Goal: Transaction & Acquisition: Obtain resource

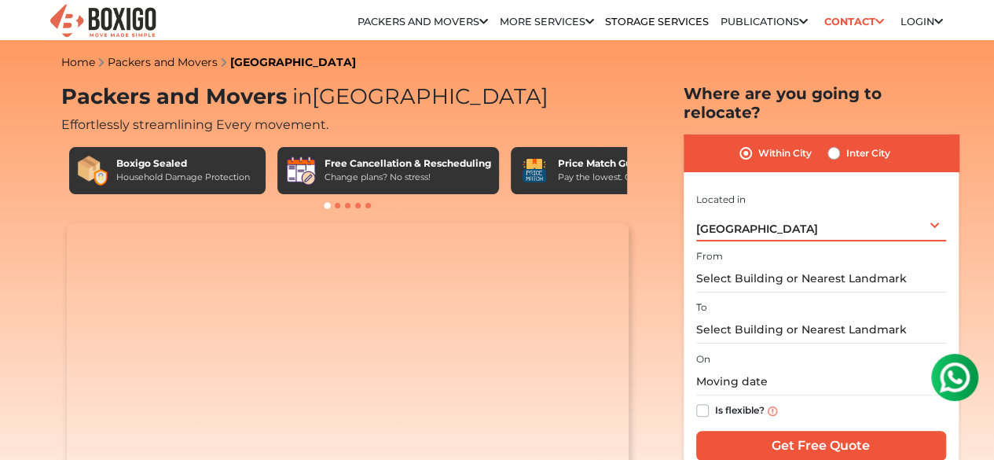
click at [751, 222] on span "[GEOGRAPHIC_DATA]" at bounding box center [757, 229] width 122 height 14
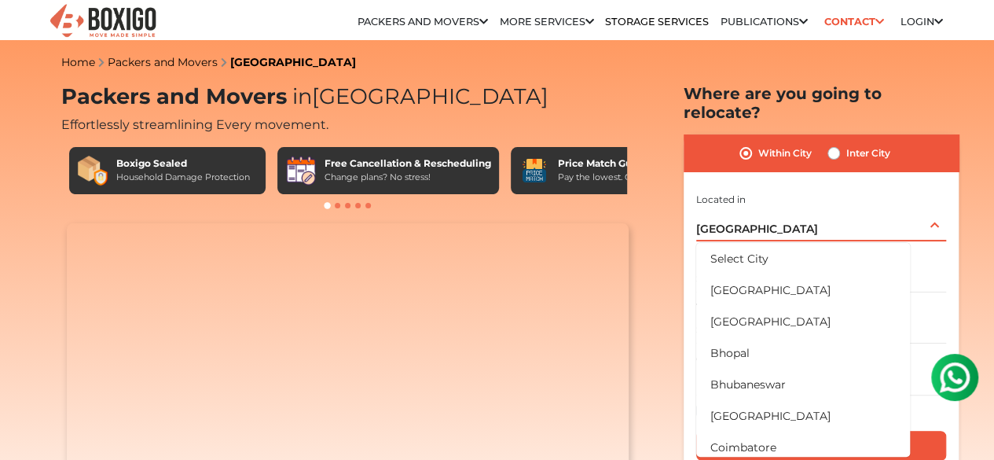
click at [751, 222] on span "[GEOGRAPHIC_DATA]" at bounding box center [757, 229] width 122 height 14
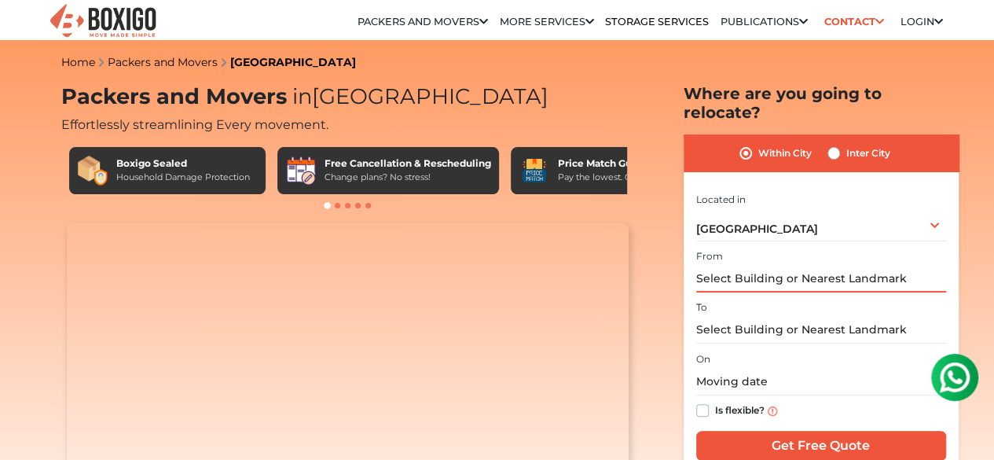
click at [726, 265] on input "text" at bounding box center [821, 278] width 250 height 27
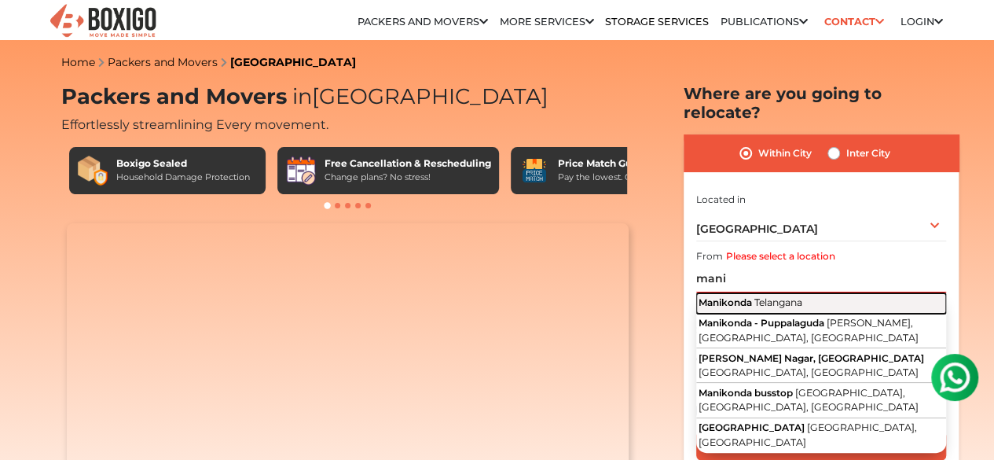
click at [775, 296] on span "Telangana" at bounding box center [778, 302] width 48 height 12
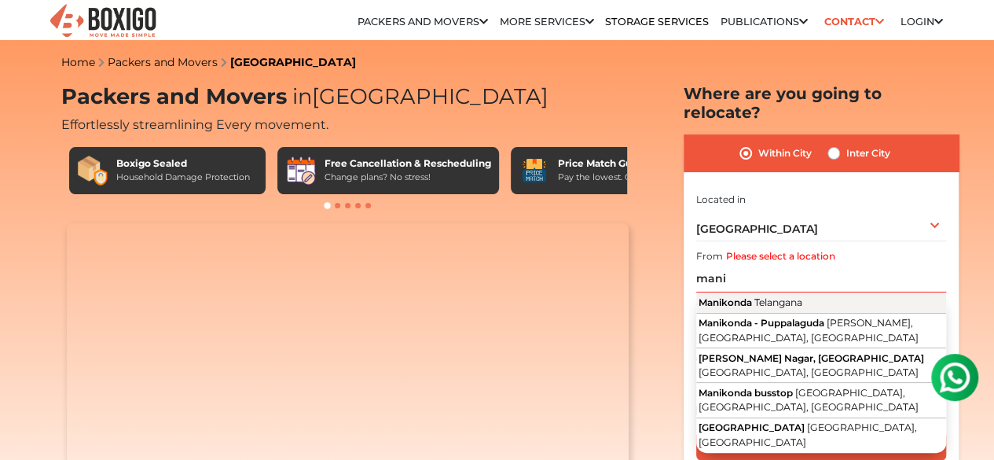
type input "[GEOGRAPHIC_DATA], [GEOGRAPHIC_DATA]"
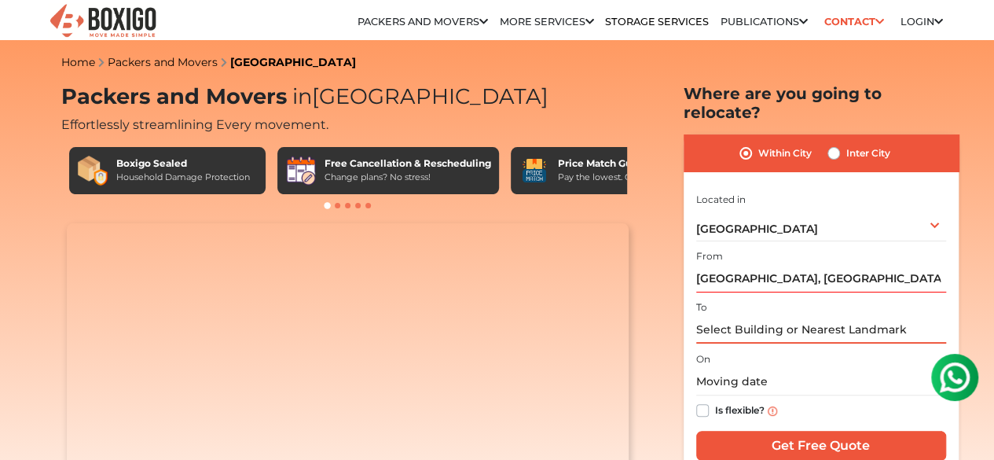
click at [754, 316] on input "text" at bounding box center [821, 329] width 250 height 27
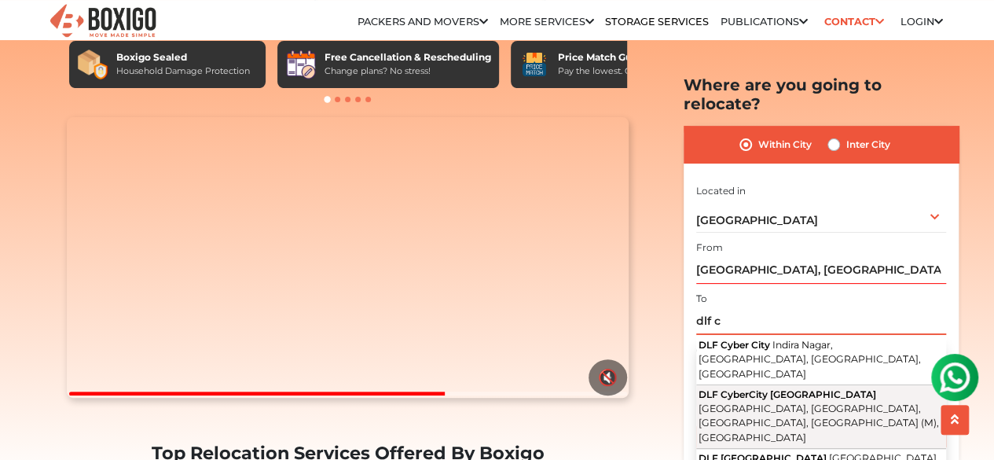
scroll to position [107, 0]
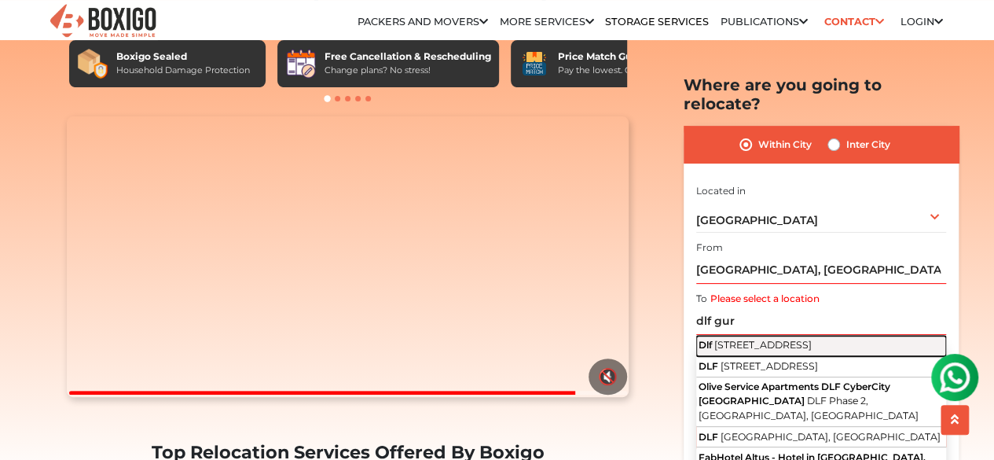
click at [776, 339] on button "[STREET_ADDRESS]" at bounding box center [821, 345] width 250 height 20
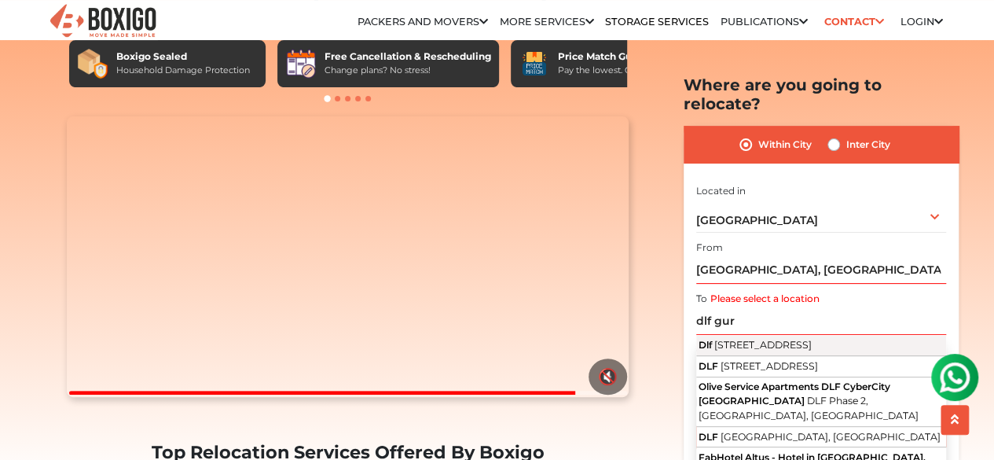
type input "[STREET_ADDRESS]"
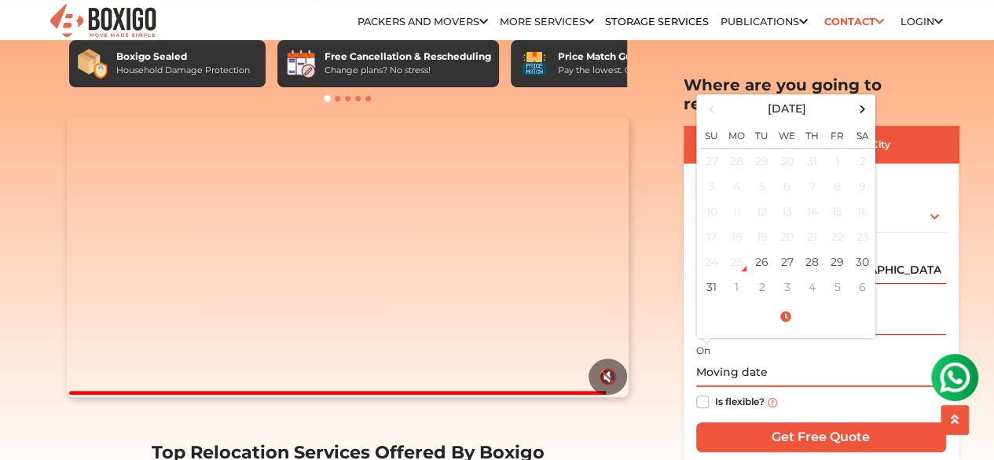
click at [753, 359] on input "text" at bounding box center [821, 372] width 250 height 27
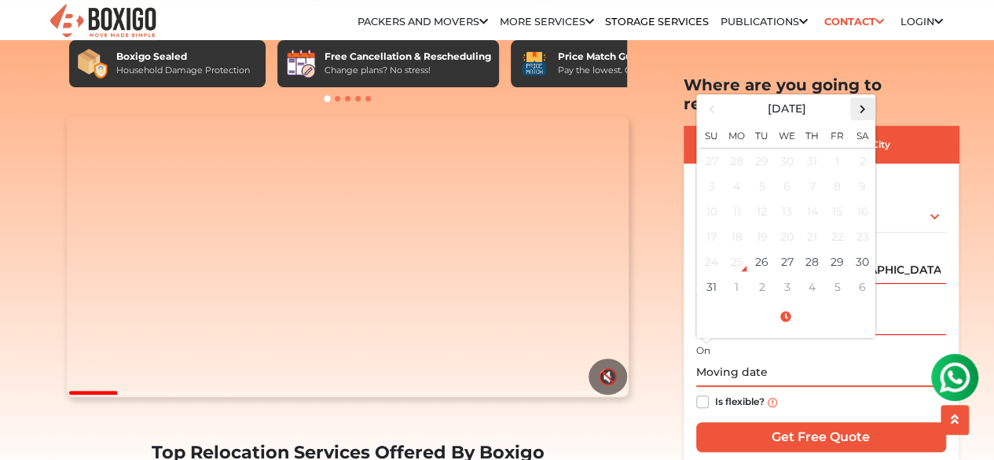
click at [865, 98] on span at bounding box center [862, 108] width 21 height 21
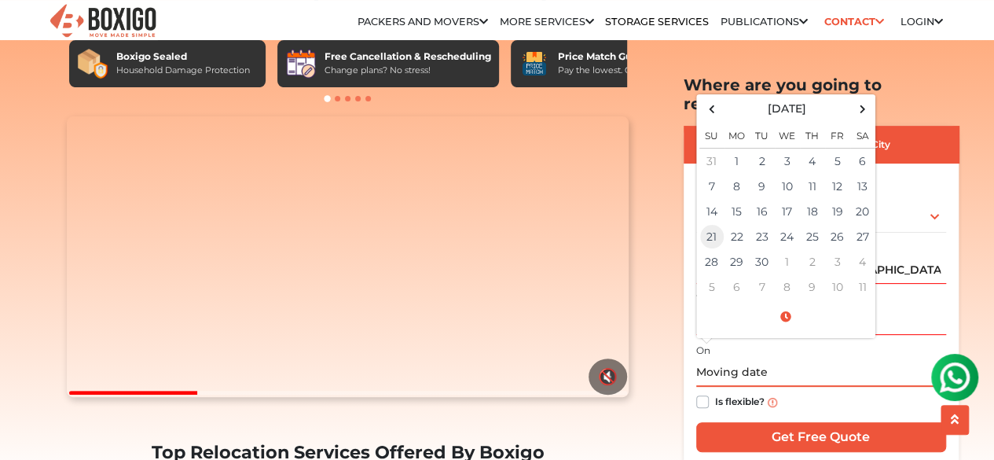
click at [713, 229] on td "21" at bounding box center [711, 236] width 25 height 25
type input "[DATE] 12:00 AM"
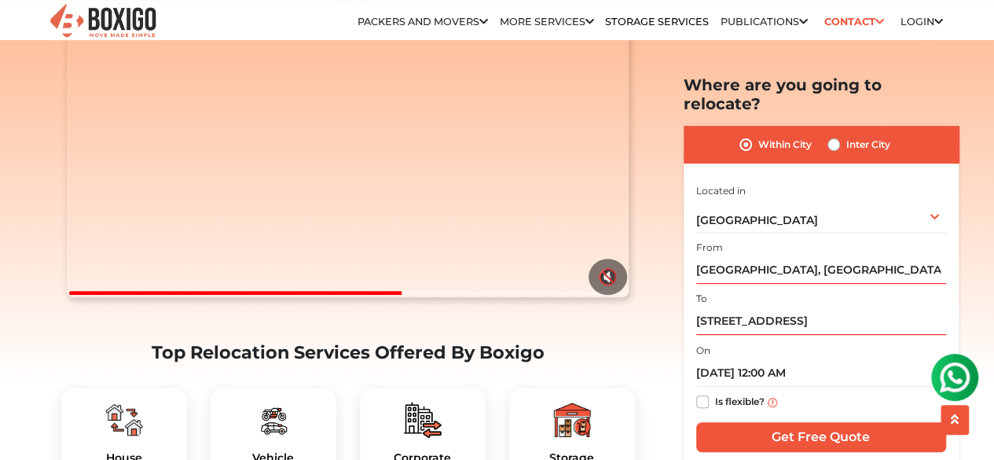
scroll to position [207, 0]
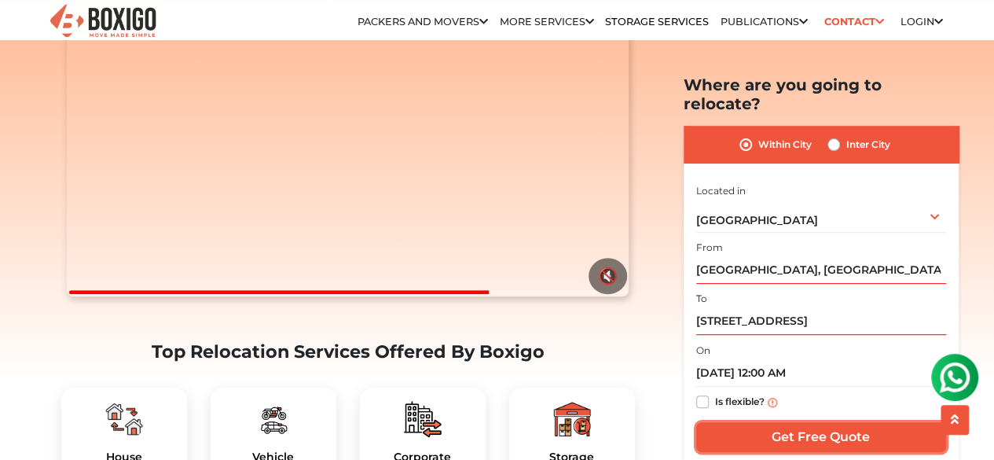
click at [775, 422] on input "Get Free Quote" at bounding box center [821, 437] width 250 height 30
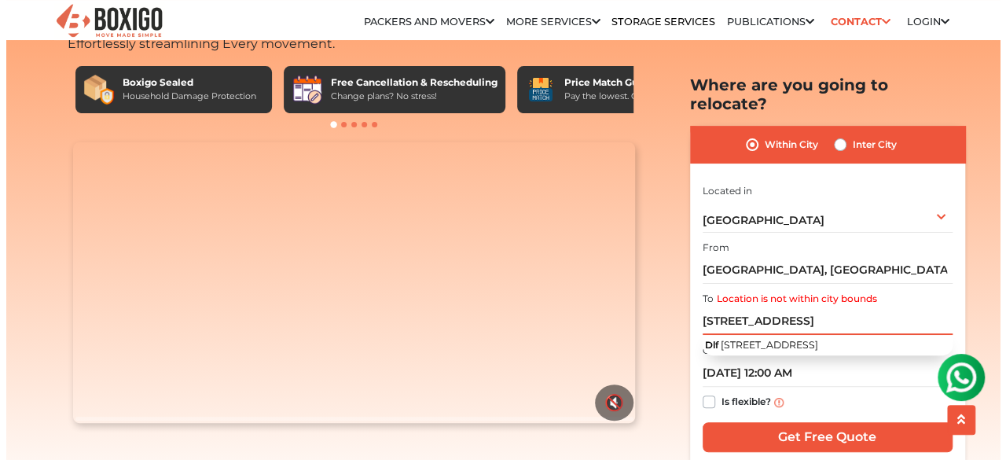
scroll to position [0, 0]
